Goal: Transaction & Acquisition: Purchase product/service

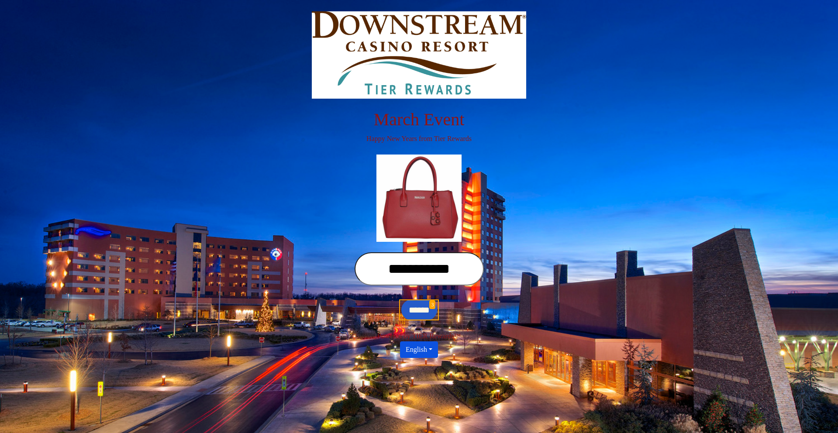
type input "**********"
click at [419, 310] on input "******" at bounding box center [420, 310] width 36 height 21
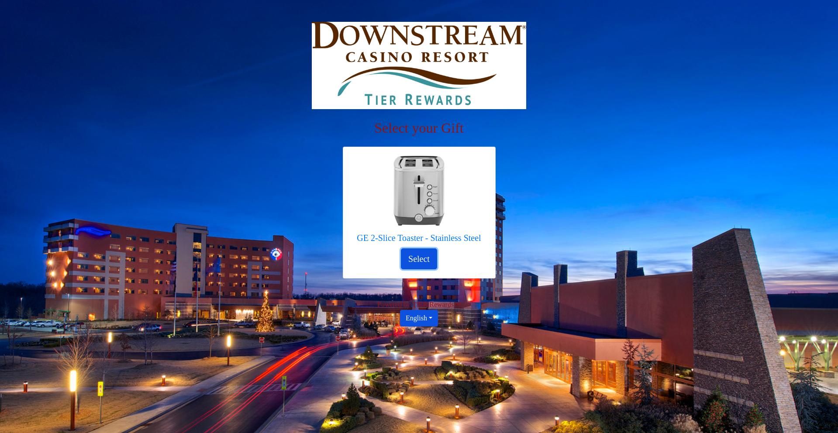
click at [419, 259] on button "Select" at bounding box center [419, 259] width 36 height 21
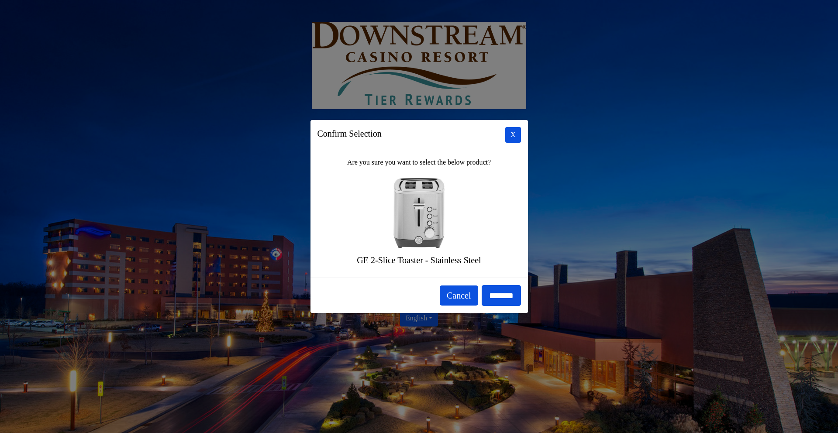
click at [498, 296] on input "*******" at bounding box center [501, 295] width 39 height 21
